Goal: Information Seeking & Learning: Check status

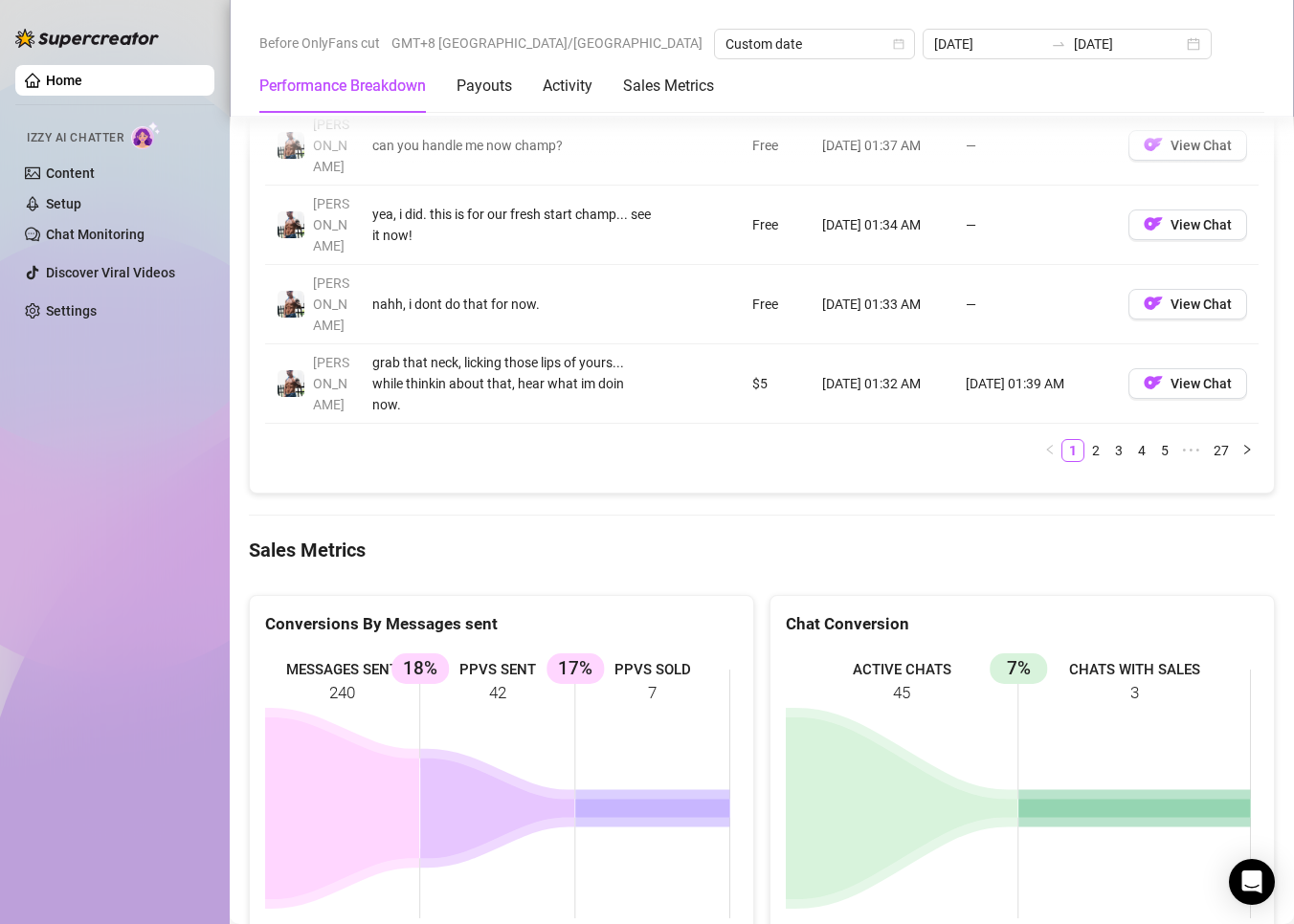
scroll to position [2393, 0]
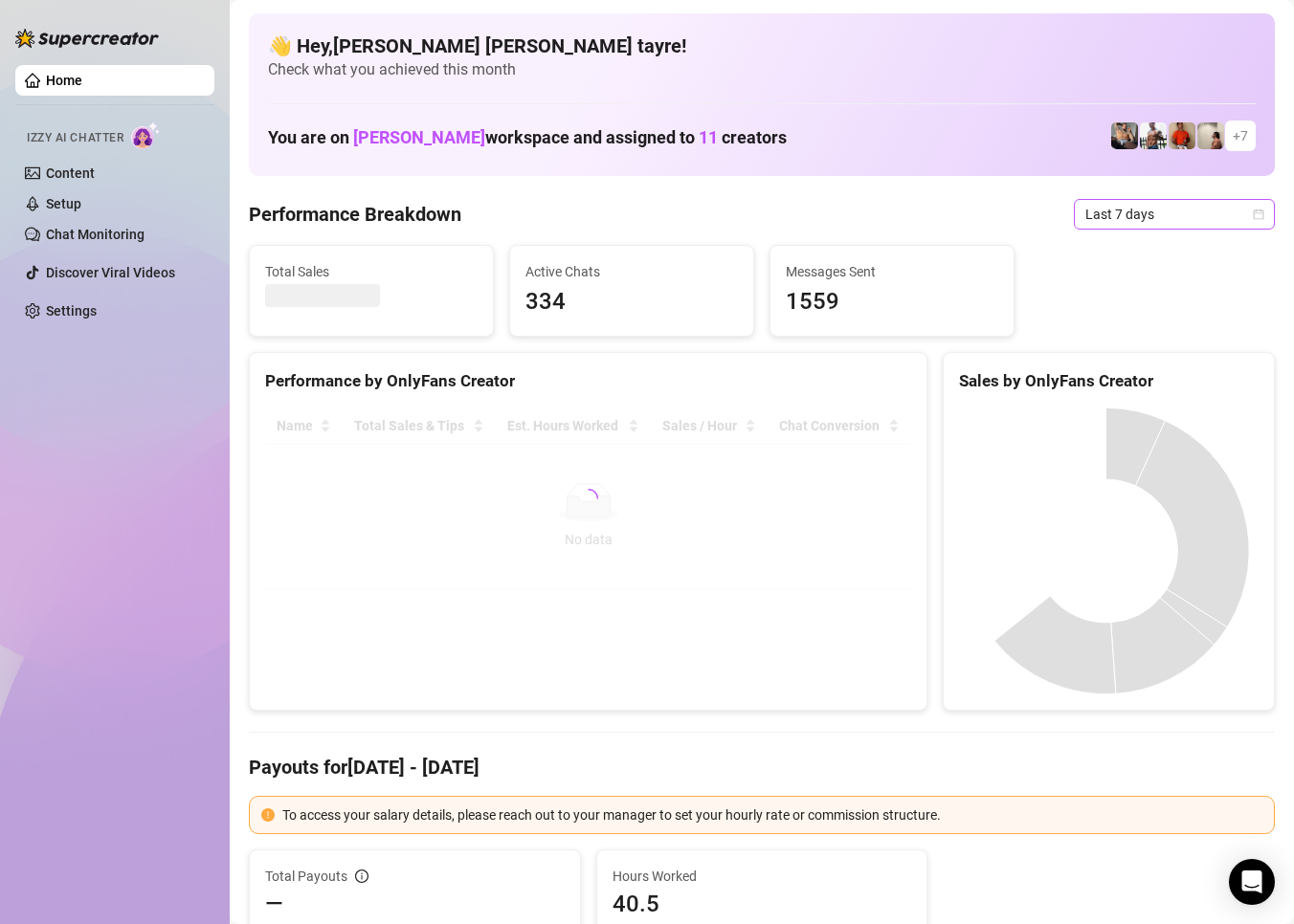
click at [1149, 211] on span "Last 7 days" at bounding box center [1174, 213] width 178 height 29
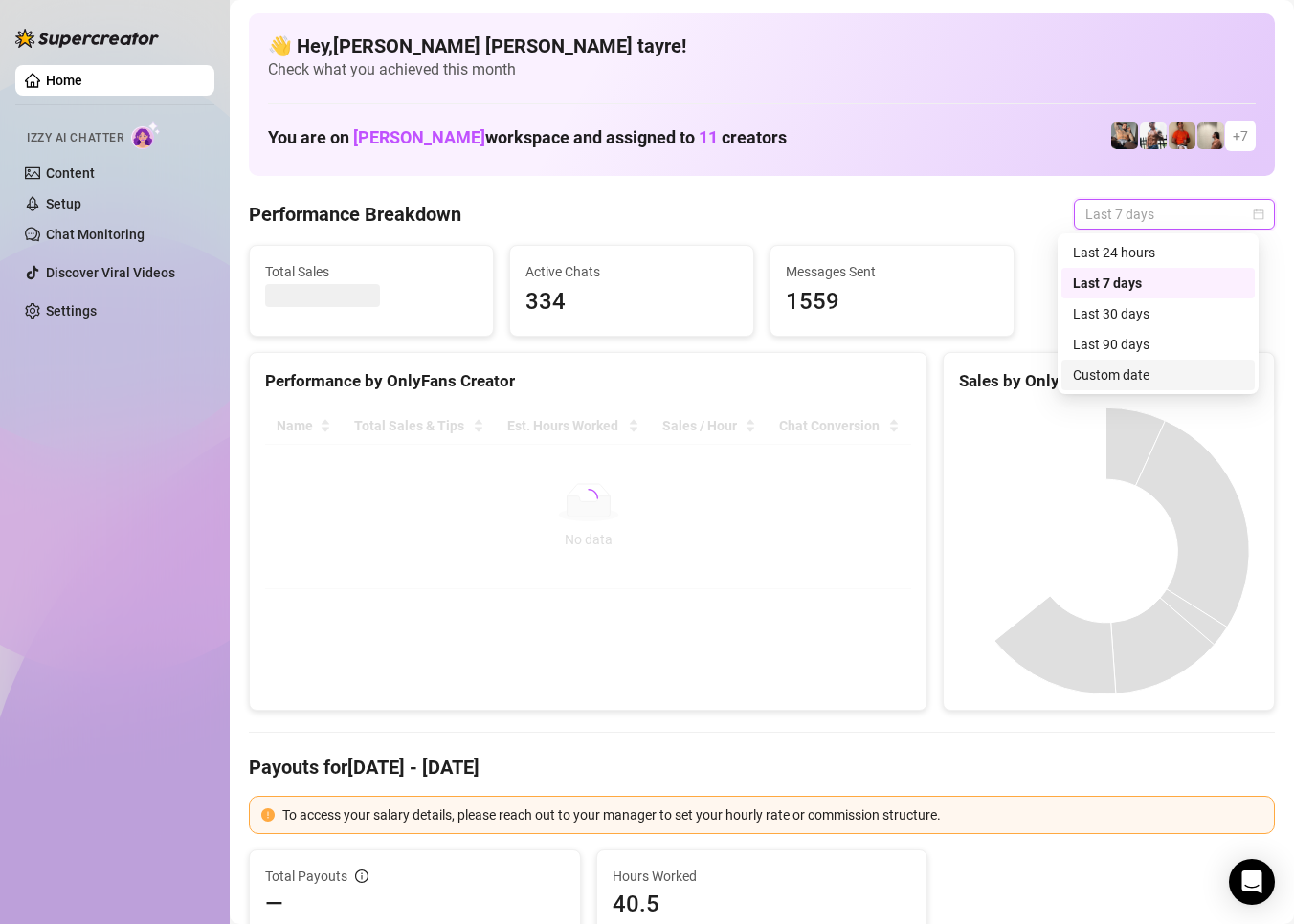
click at [1083, 374] on div "Custom date" at bounding box center [1157, 375] width 170 height 21
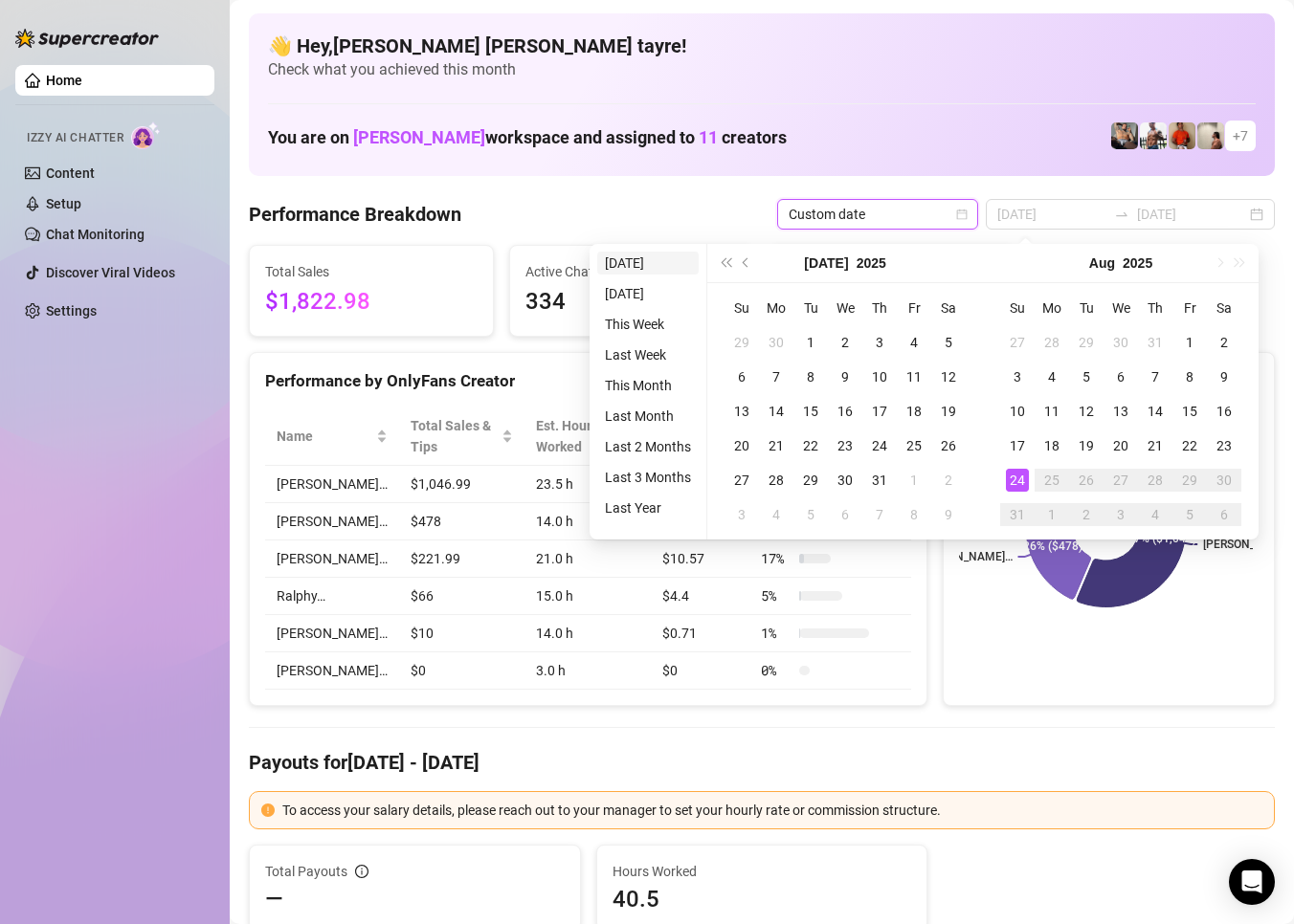
type input "[DATE]"
click at [618, 269] on li "[DATE]" at bounding box center [647, 262] width 101 height 23
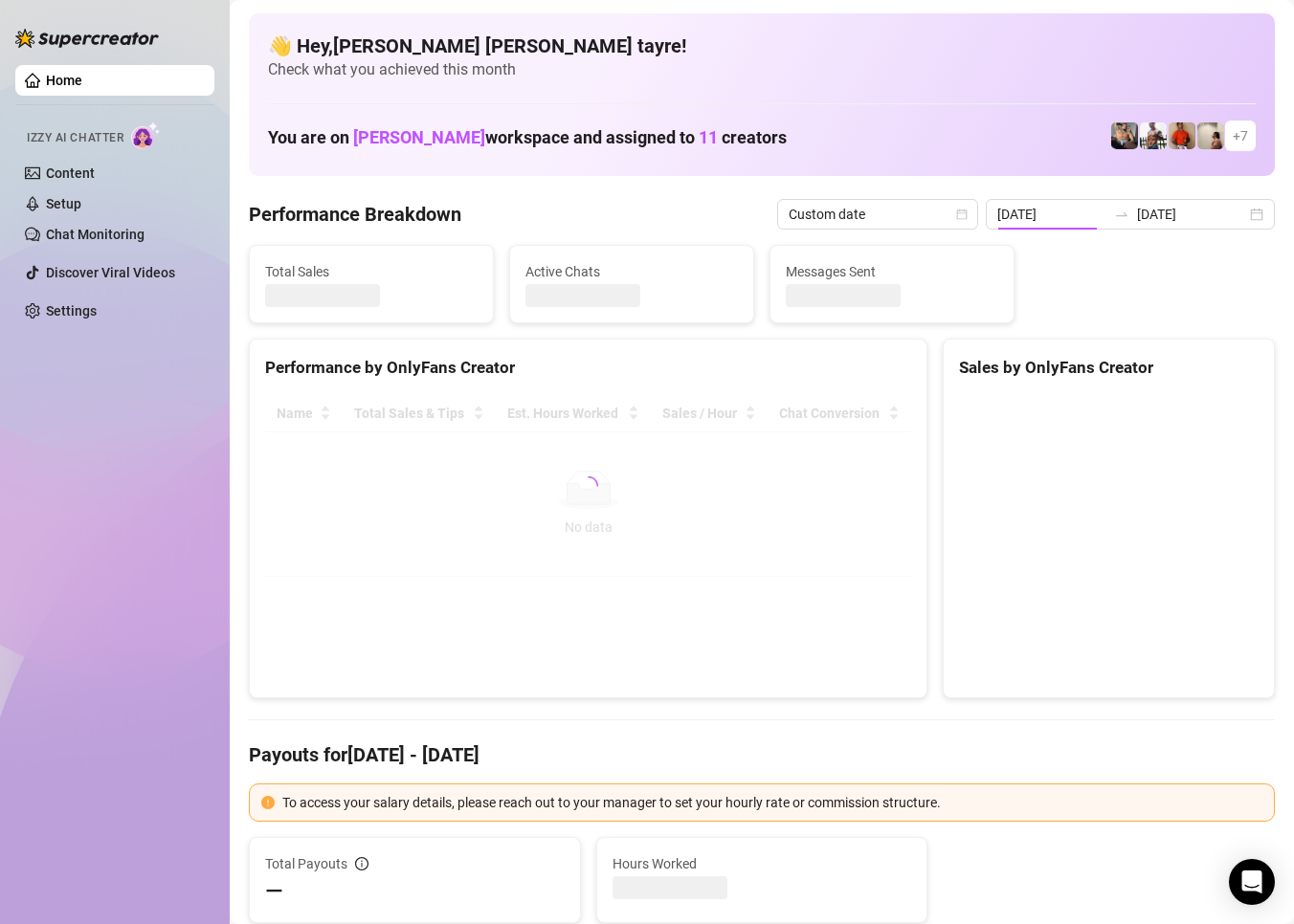
type input "[DATE]"
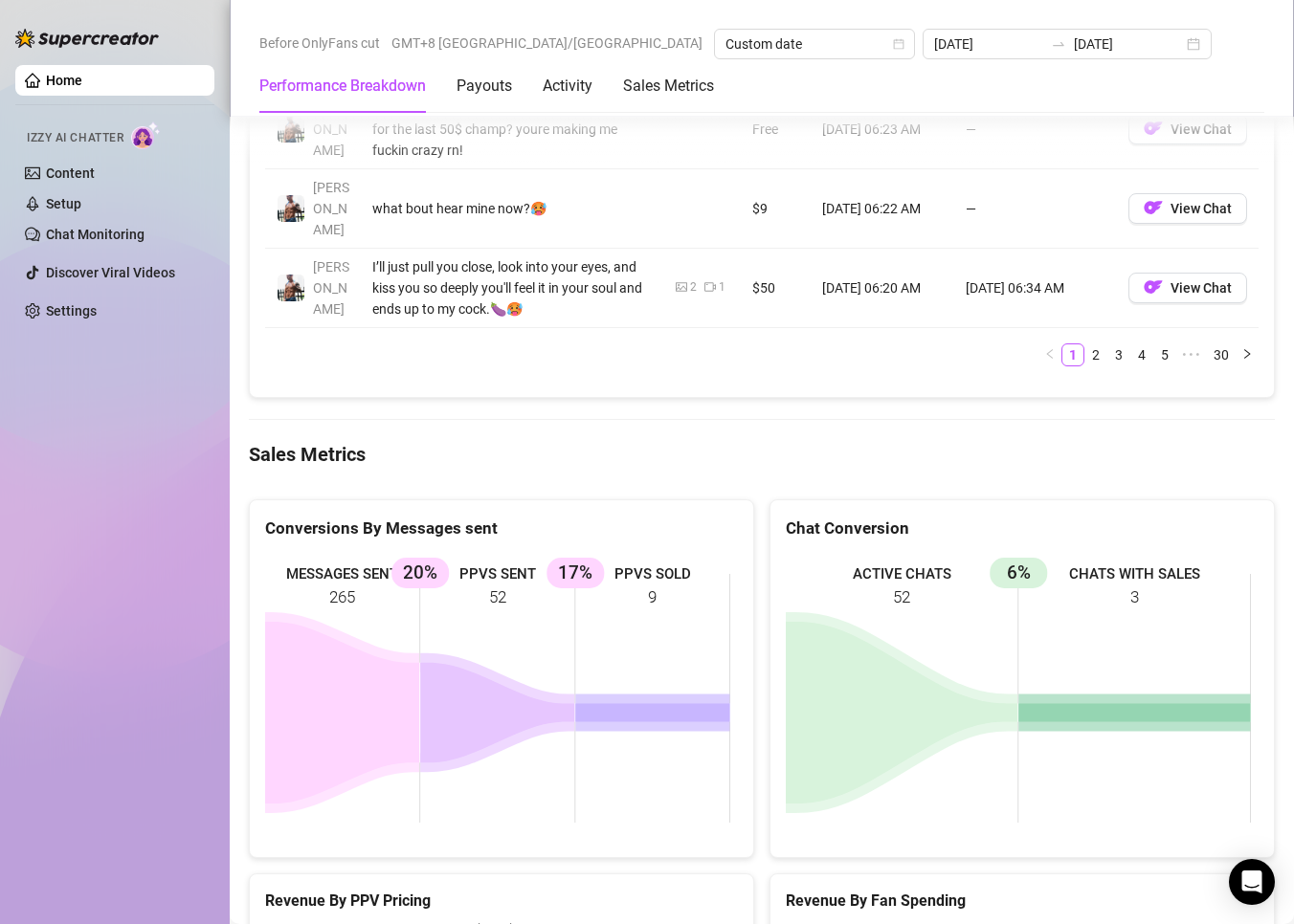
scroll to position [2583, 0]
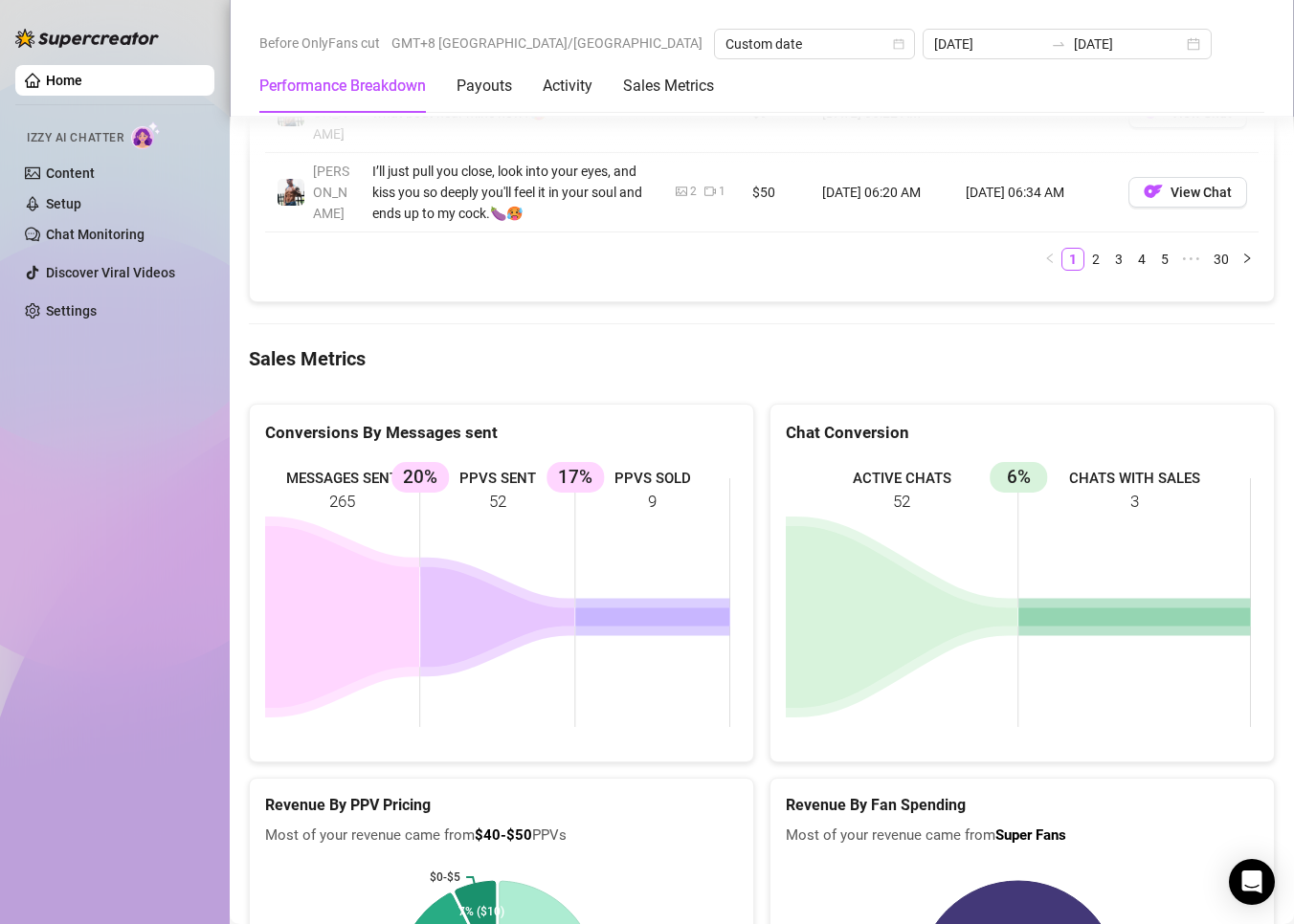
drag, startPoint x: 557, startPoint y: 565, endPoint x: 554, endPoint y: 550, distance: 15.3
click at [557, 565] on rect at bounding box center [498, 603] width 465 height 287
drag, startPoint x: 683, startPoint y: 430, endPoint x: 284, endPoint y: 367, distance: 403.9
click at [295, 459] on rect at bounding box center [498, 603] width 465 height 287
click at [206, 452] on div "Home Izzy AI Chatter Content Setup Chat Monitoring Discover Viral Videos Settin…" at bounding box center [115, 453] width 199 height 907
